Goal: Find specific page/section: Find specific page/section

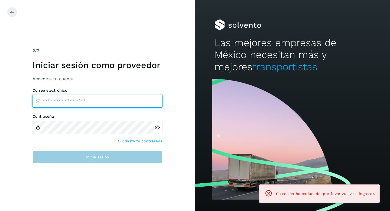
type input "**********"
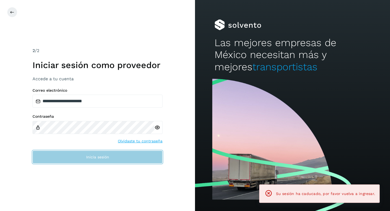
click at [52, 154] on button "Inicia sesión" at bounding box center [98, 156] width 130 height 13
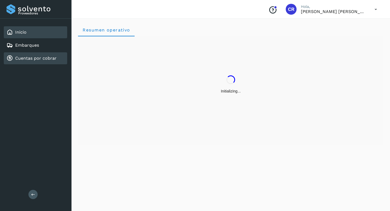
click at [46, 58] on link "Cuentas por cobrar" at bounding box center [35, 58] width 41 height 5
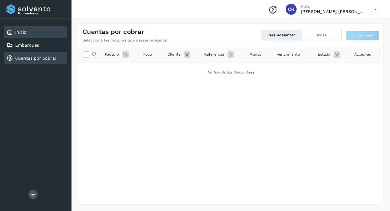
click at [42, 33] on div "Inicio" at bounding box center [35, 32] width 63 height 12
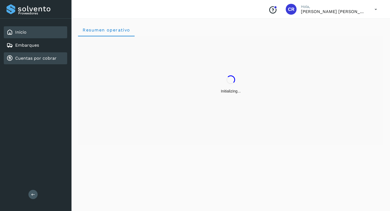
click at [47, 56] on link "Cuentas por cobrar" at bounding box center [35, 58] width 41 height 5
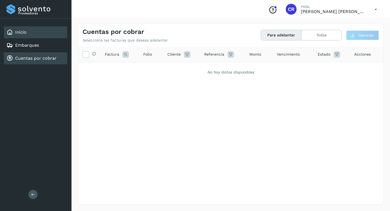
click at [44, 38] on div "Inicio" at bounding box center [35, 32] width 63 height 12
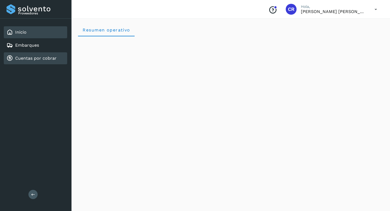
click at [49, 58] on link "Cuentas por cobrar" at bounding box center [35, 58] width 41 height 5
